Goal: Transaction & Acquisition: Purchase product/service

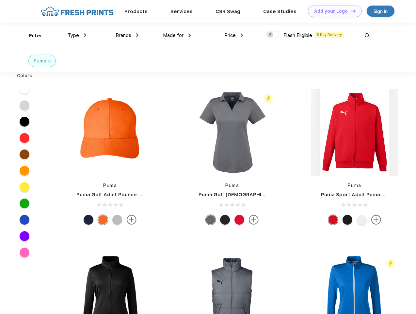
scroll to position [0, 0]
click at [333, 11] on link "Add your Logo Design Tool" at bounding box center [335, 11] width 54 height 11
click at [0, 0] on div "Design Tool" at bounding box center [0, 0] width 0 height 0
click at [351, 11] on link "Add your Logo Design Tool" at bounding box center [335, 11] width 54 height 11
click at [31, 36] on div "Filter" at bounding box center [35, 36] width 13 height 8
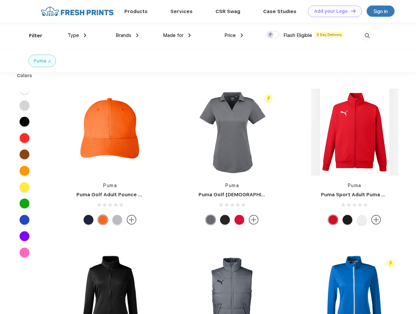
click at [77, 35] on span "Type" at bounding box center [73, 35] width 11 height 6
click at [127, 35] on span "Brands" at bounding box center [124, 35] width 16 height 6
click at [177, 35] on span "Made for" at bounding box center [173, 35] width 21 height 6
click at [234, 35] on span "Price" at bounding box center [229, 35] width 11 height 6
click at [273, 35] on div at bounding box center [273, 34] width 13 height 7
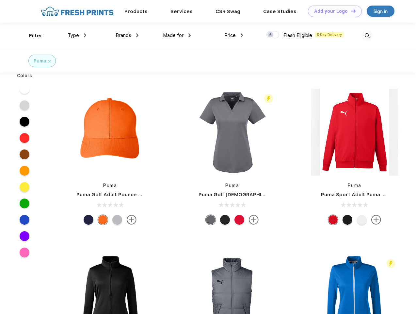
click at [271, 35] on input "checkbox" at bounding box center [269, 33] width 4 height 4
click at [367, 36] on img at bounding box center [367, 35] width 11 height 11
